Goal: Task Accomplishment & Management: Use online tool/utility

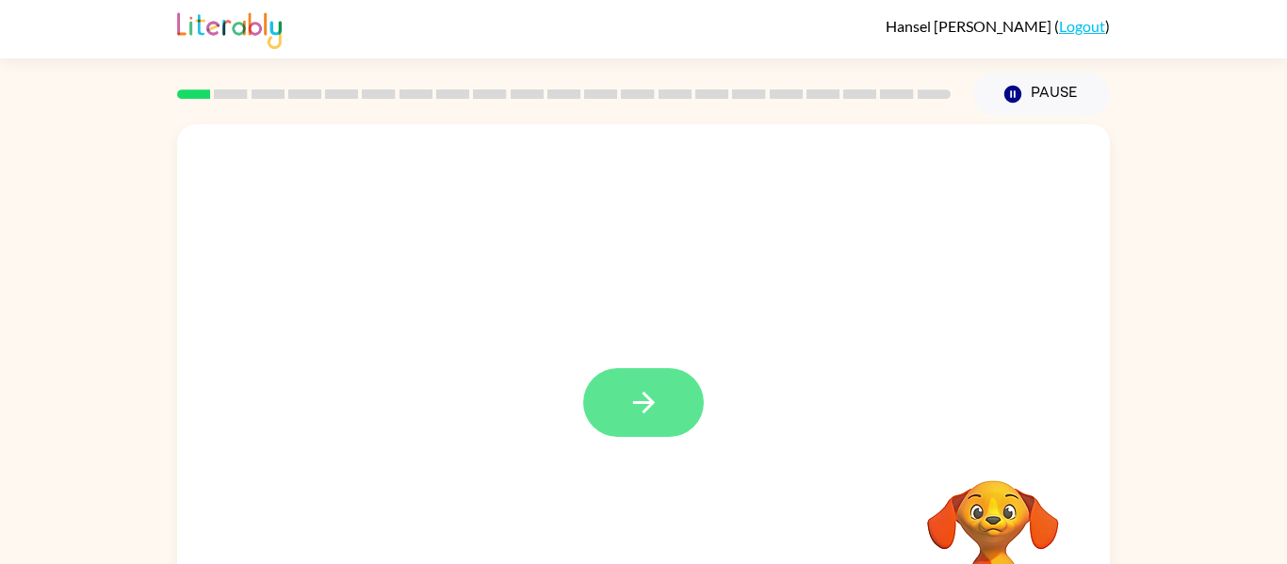
click at [640, 386] on icon "button" at bounding box center [643, 402] width 33 height 33
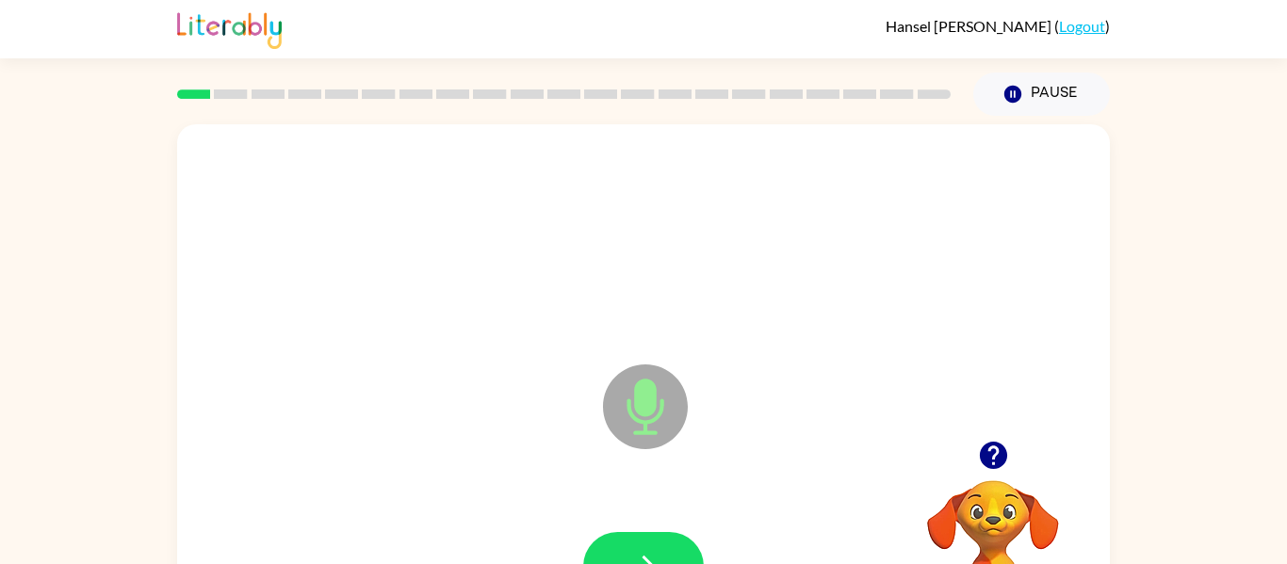
click at [640, 387] on icon "Microphone The Microphone is here when it is your turn to talk" at bounding box center [739, 430] width 283 height 141
click at [634, 394] on icon "Microphone The Microphone is here when it is your turn to talk" at bounding box center [739, 430] width 283 height 141
click at [637, 389] on icon "Microphone The Microphone is here when it is your turn to talk" at bounding box center [739, 430] width 283 height 141
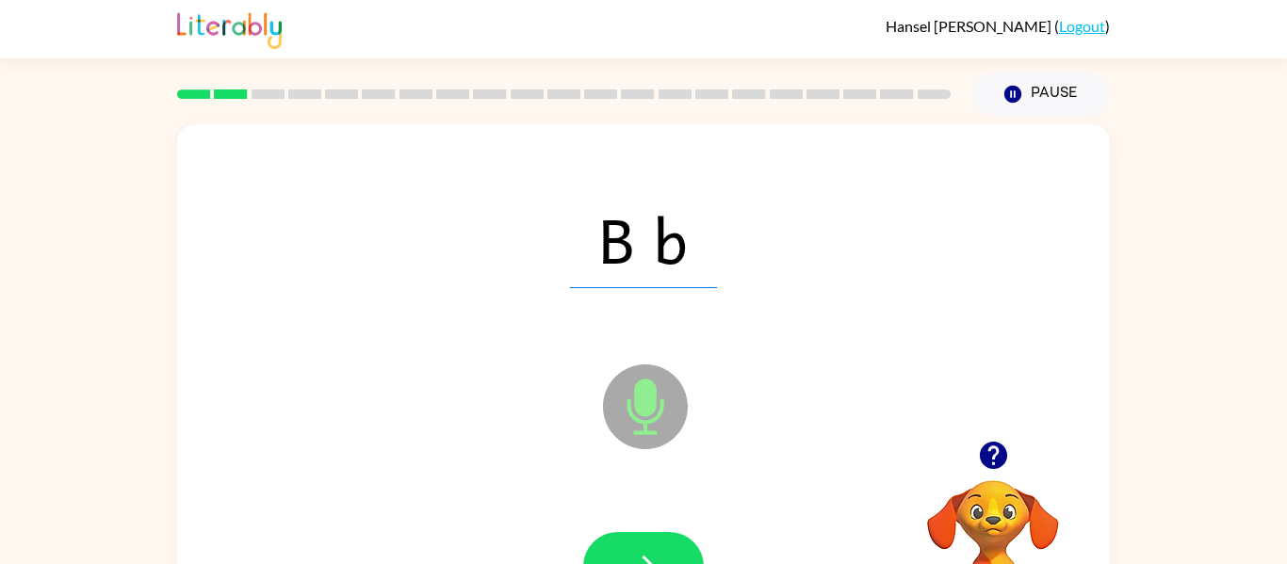
click at [635, 394] on icon "Microphone The Microphone is here when it is your turn to talk" at bounding box center [739, 430] width 283 height 141
click at [691, 406] on icon "Microphone The Microphone is here when it is your turn to talk" at bounding box center [739, 430] width 283 height 141
click at [621, 405] on icon at bounding box center [645, 407] width 85 height 85
drag, startPoint x: 617, startPoint y: 402, endPoint x: 624, endPoint y: 395, distance: 10.7
click at [624, 395] on icon at bounding box center [645, 407] width 85 height 85
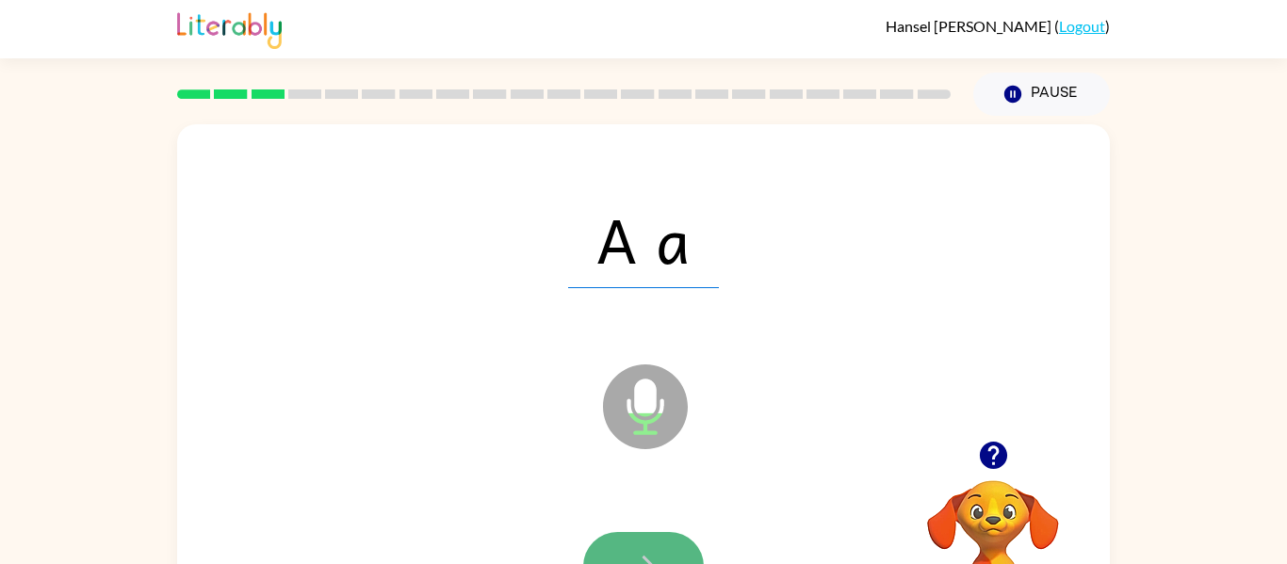
click at [622, 547] on button "button" at bounding box center [643, 566] width 121 height 69
click at [622, 549] on div at bounding box center [643, 566] width 121 height 69
click at [670, 555] on button "button" at bounding box center [643, 566] width 121 height 69
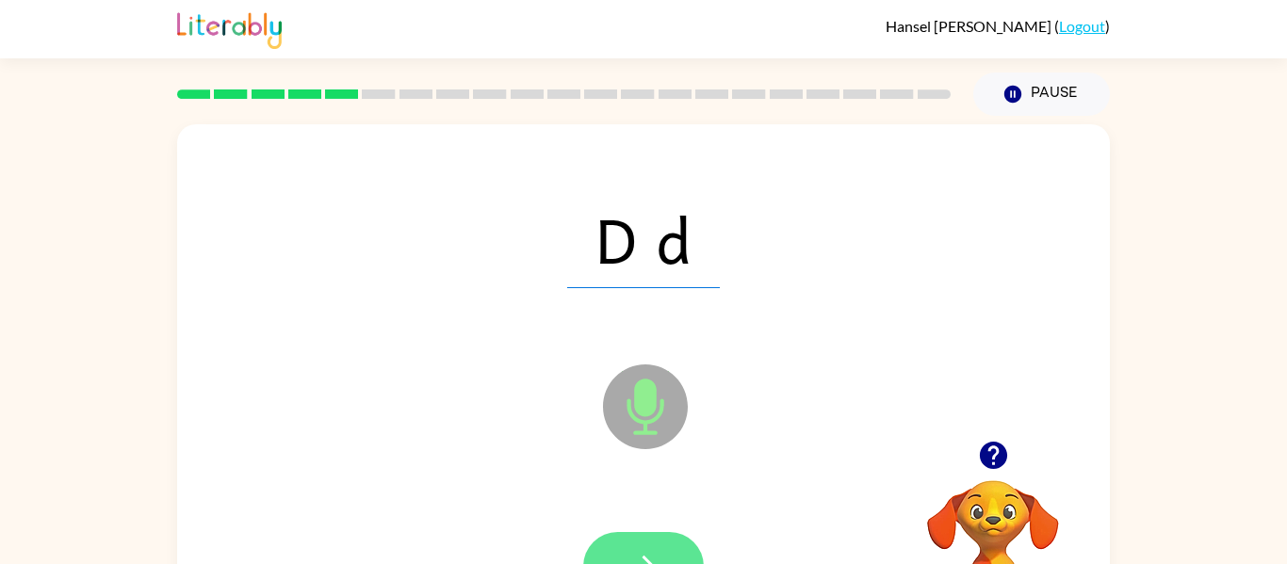
click at [664, 558] on button "button" at bounding box center [643, 566] width 121 height 69
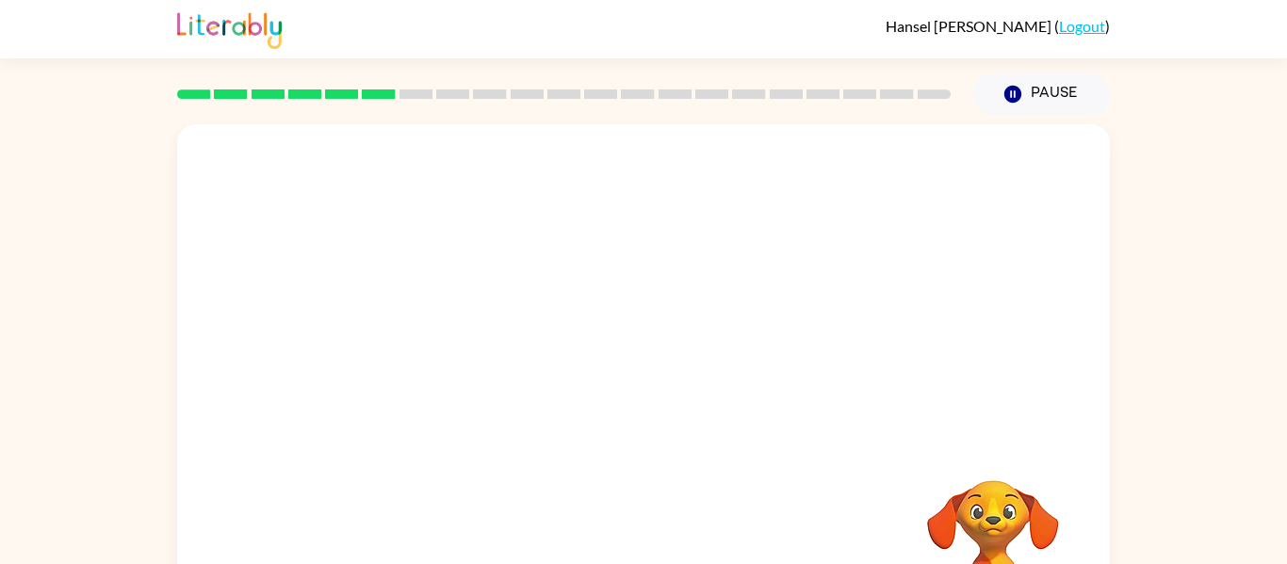
click at [666, 559] on div "Your browser must support playing .mp4 files to use Literably. Please try using…" at bounding box center [643, 393] width 932 height 538
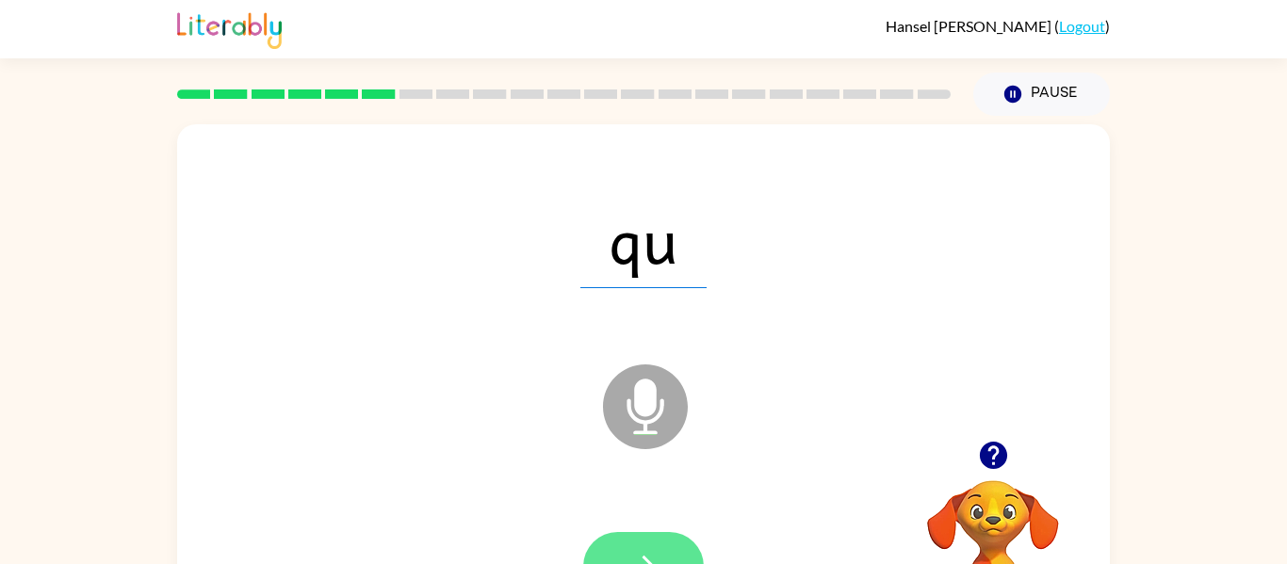
click at [667, 547] on button "button" at bounding box center [643, 566] width 121 height 69
click at [649, 539] on button "button" at bounding box center [643, 566] width 121 height 69
click at [654, 548] on button "button" at bounding box center [643, 566] width 121 height 69
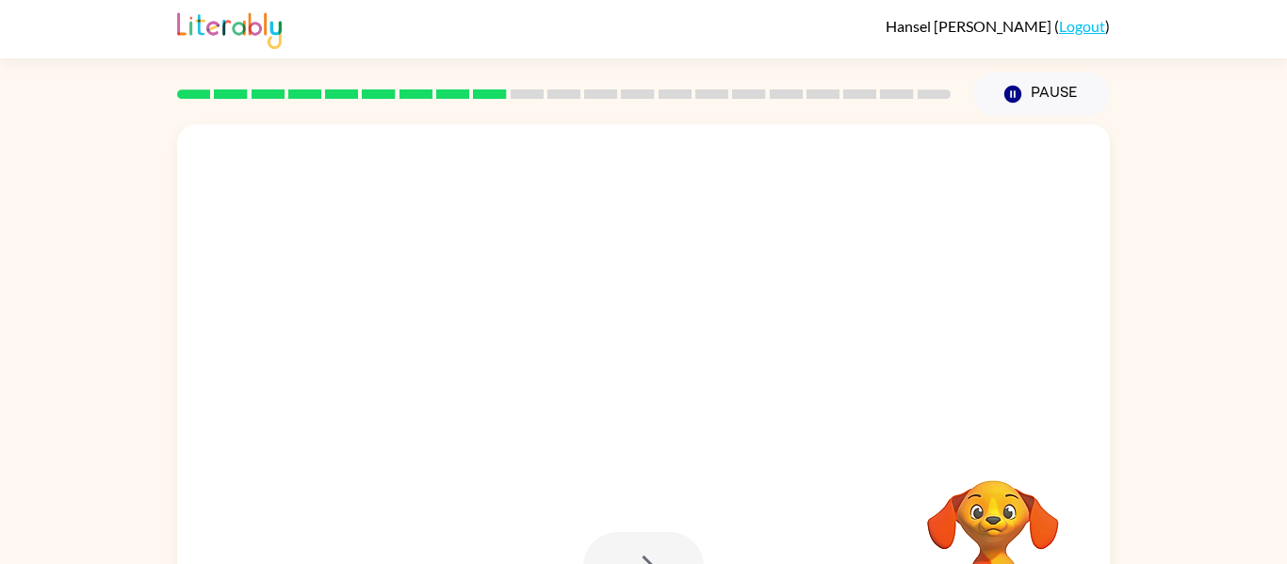
click at [661, 544] on div at bounding box center [643, 566] width 121 height 69
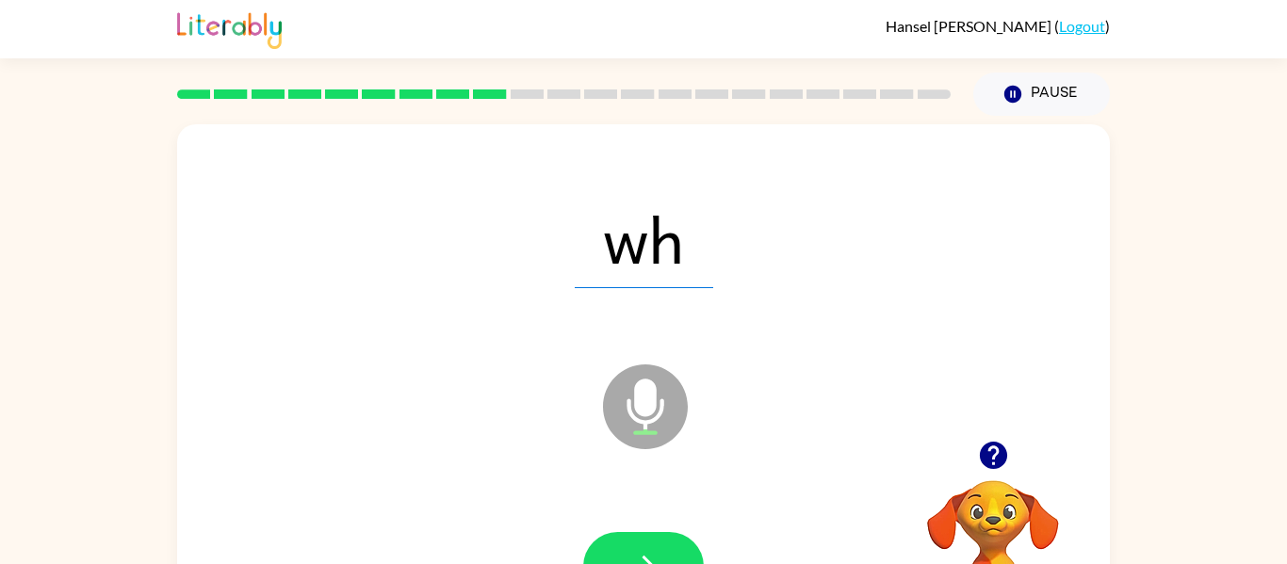
click at [661, 544] on button "button" at bounding box center [643, 566] width 121 height 69
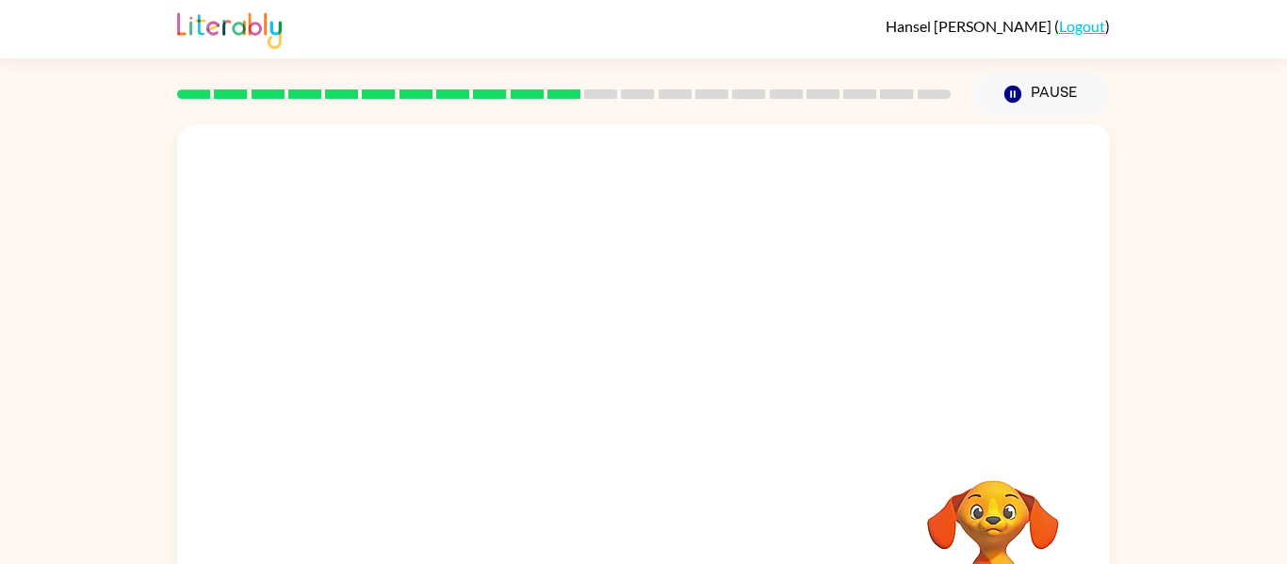
click at [661, 544] on div "Your browser must support playing .mp4 files to use Literably. Please try using…" at bounding box center [643, 393] width 932 height 538
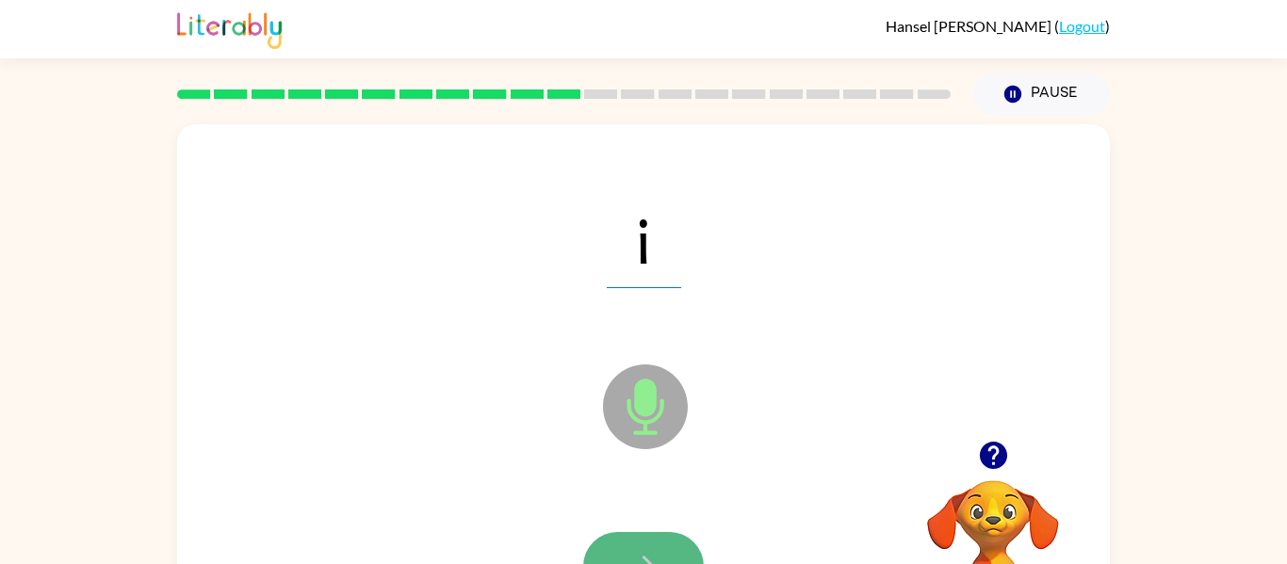
click at [646, 562] on icon "button" at bounding box center [643, 566] width 33 height 33
click at [660, 559] on button "button" at bounding box center [643, 566] width 121 height 69
click at [657, 558] on icon "button" at bounding box center [643, 566] width 33 height 33
click at [659, 560] on button "button" at bounding box center [643, 566] width 121 height 69
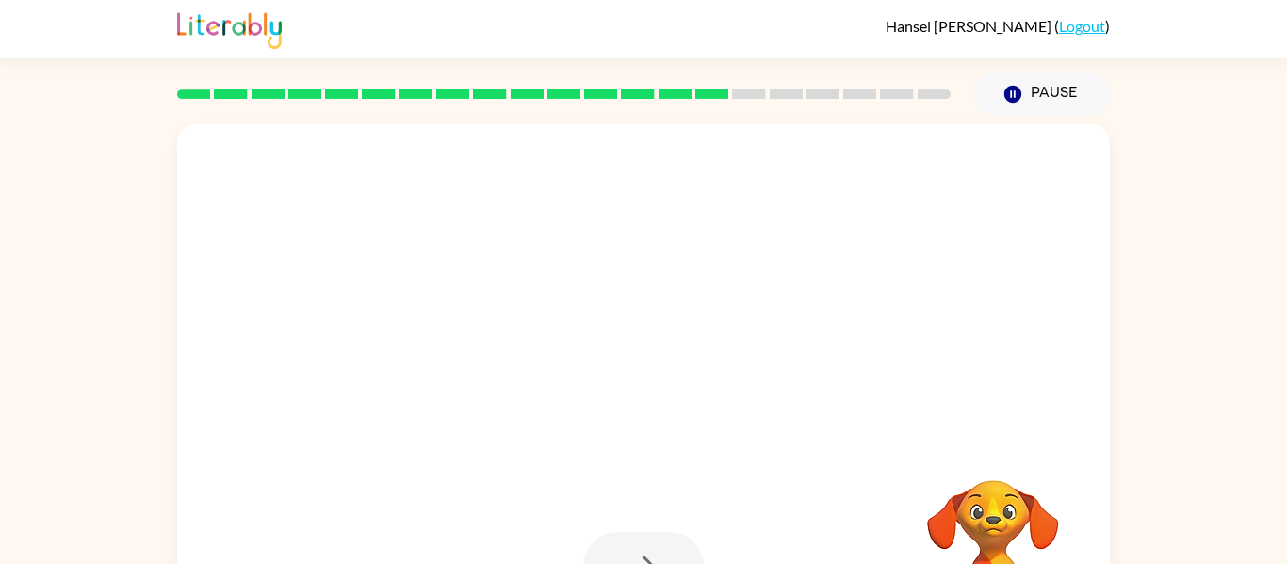
click at [658, 560] on div at bounding box center [643, 566] width 121 height 69
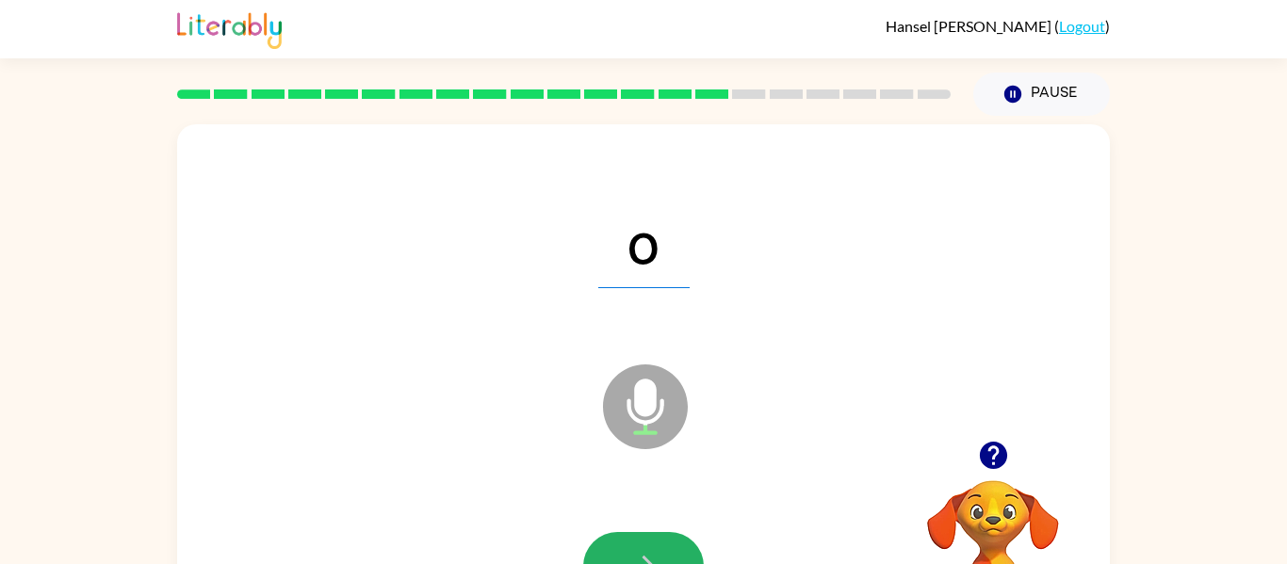
click at [658, 560] on icon "button" at bounding box center [643, 566] width 33 height 33
click at [655, 539] on button "button" at bounding box center [643, 566] width 121 height 69
click at [654, 540] on button "button" at bounding box center [643, 566] width 121 height 69
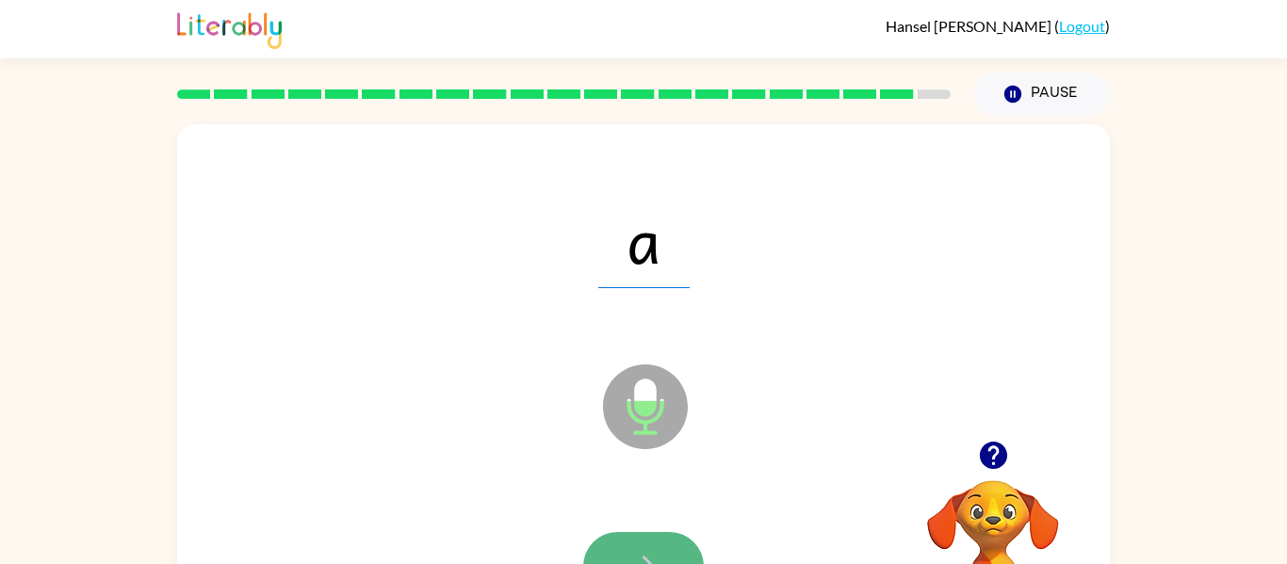
click at [656, 542] on button "button" at bounding box center [643, 566] width 121 height 69
click at [657, 542] on div at bounding box center [643, 566] width 121 height 69
